Goal: Find specific page/section: Find specific page/section

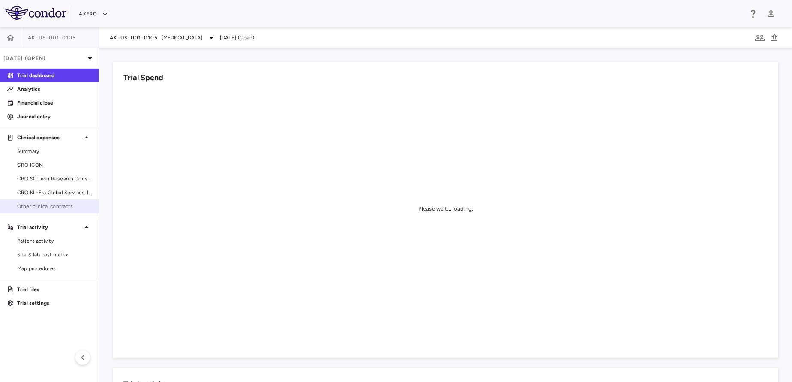
click at [33, 210] on link "Other clinical contracts" at bounding box center [49, 206] width 99 height 13
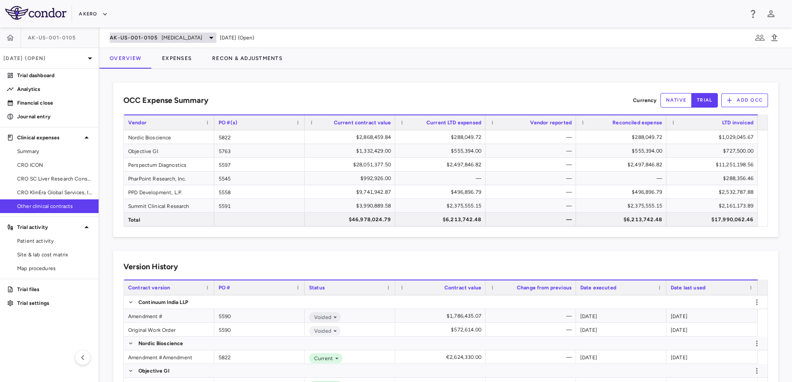
click at [160, 36] on div "AK-US-001-0105 [MEDICAL_DATA]" at bounding box center [163, 38] width 107 height 10
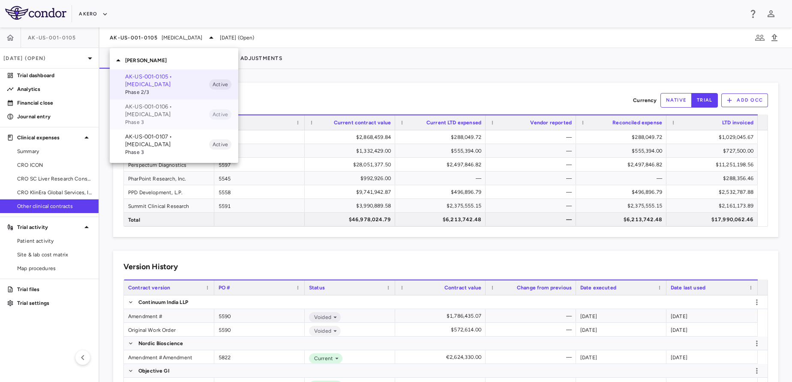
click at [163, 112] on p "AK-US-001-0106 • [MEDICAL_DATA]" at bounding box center [167, 110] width 84 height 15
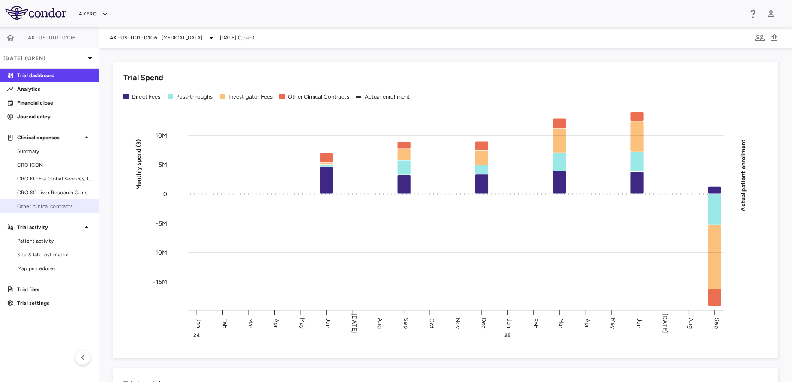
click at [54, 206] on span "Other clinical contracts" at bounding box center [54, 206] width 75 height 8
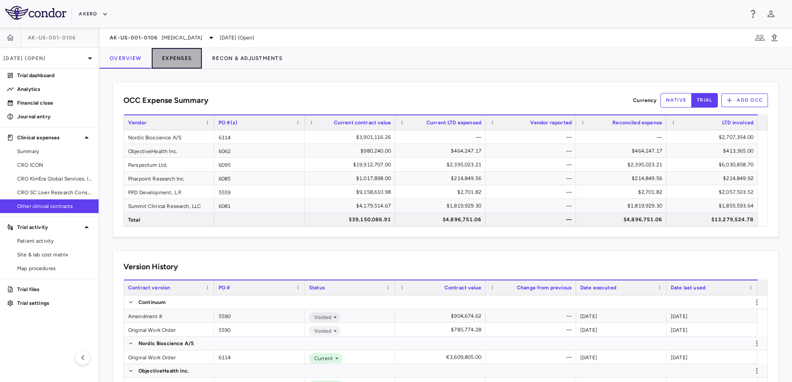
click at [174, 55] on button "Expenses" at bounding box center [177, 58] width 50 height 21
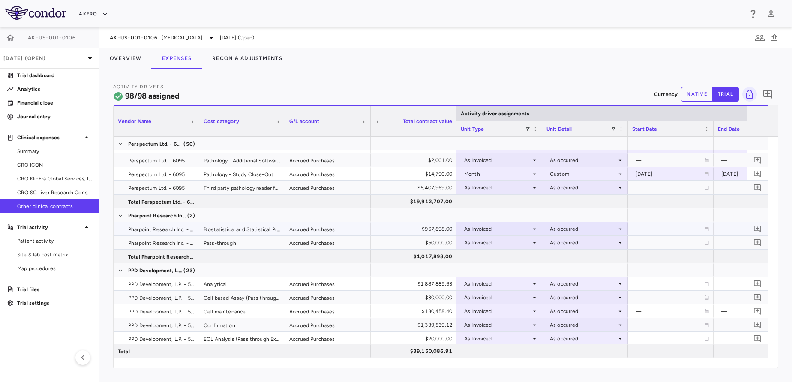
scroll to position [896, 0]
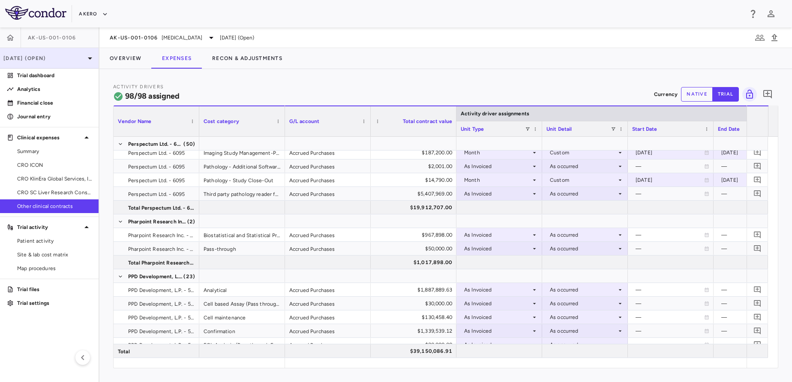
click at [66, 53] on div "[DATE] (Open)" at bounding box center [49, 58] width 99 height 21
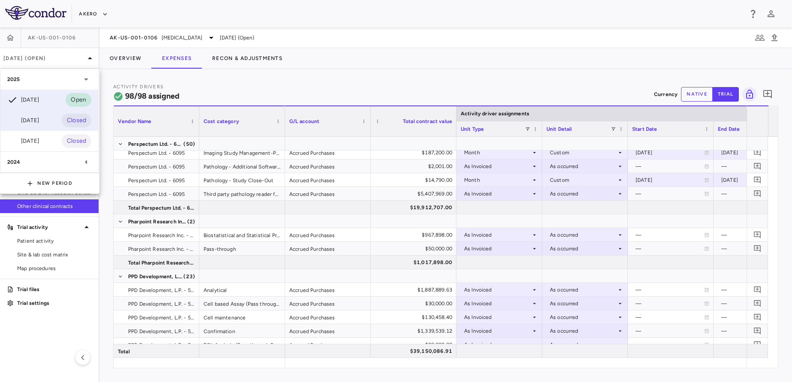
click at [22, 127] on div "[DATE] Closed" at bounding box center [49, 120] width 98 height 21
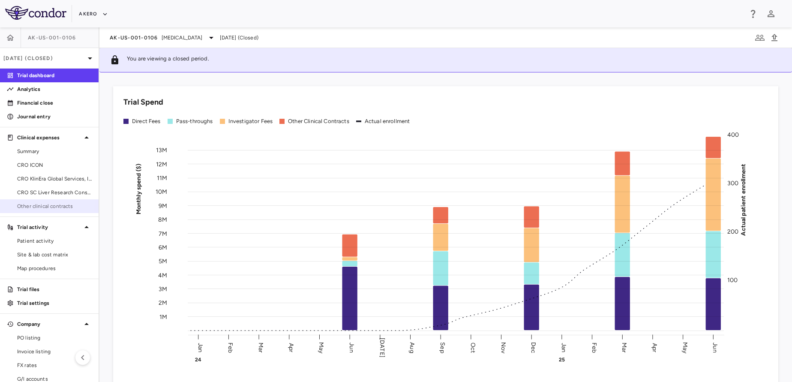
click at [47, 201] on link "Other clinical contracts" at bounding box center [49, 206] width 99 height 13
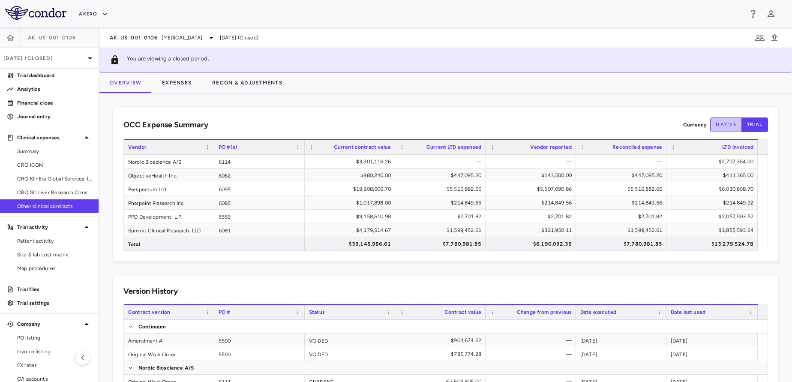
click at [713, 124] on button "native" at bounding box center [726, 124] width 32 height 15
click at [749, 122] on button "trial" at bounding box center [754, 124] width 27 height 15
type button "trial"
click at [305, 189] on div "$19,908,606.70" at bounding box center [350, 188] width 90 height 13
